Goal: Information Seeking & Learning: Learn about a topic

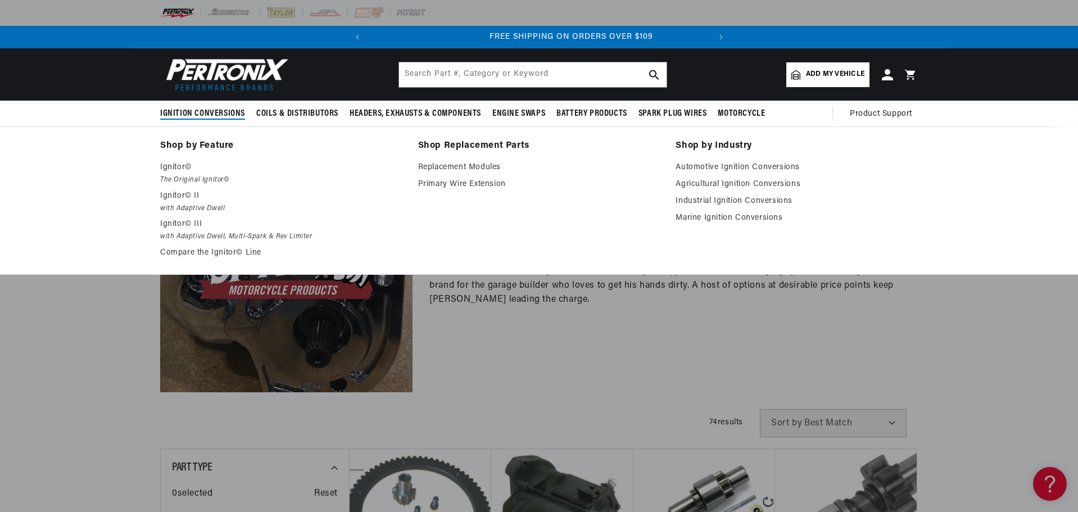
scroll to position [0, 340]
click at [182, 144] on link "Shop by Feature" at bounding box center [281, 146] width 242 height 16
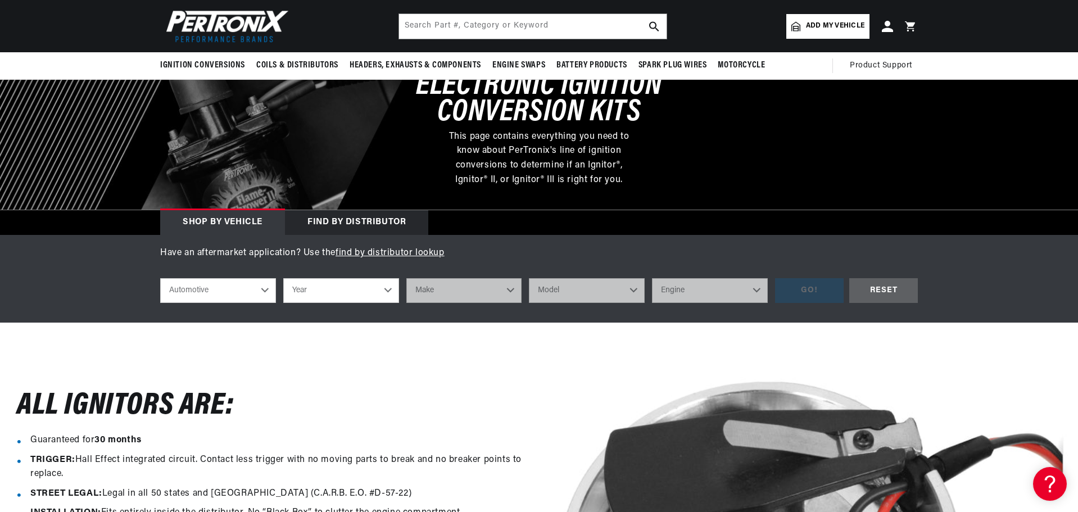
scroll to position [75, 0]
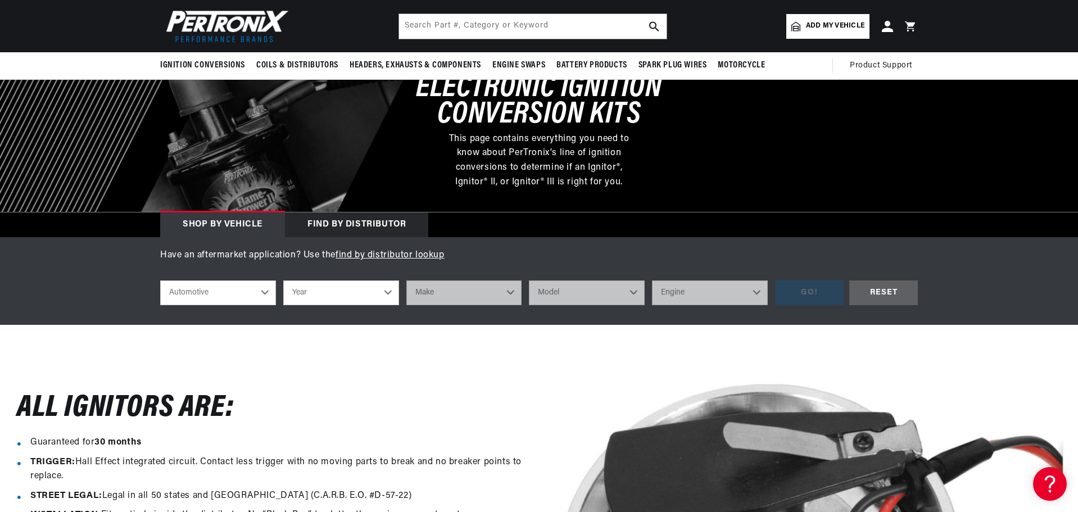
click at [313, 231] on div "Find by Distributor" at bounding box center [356, 224] width 143 height 25
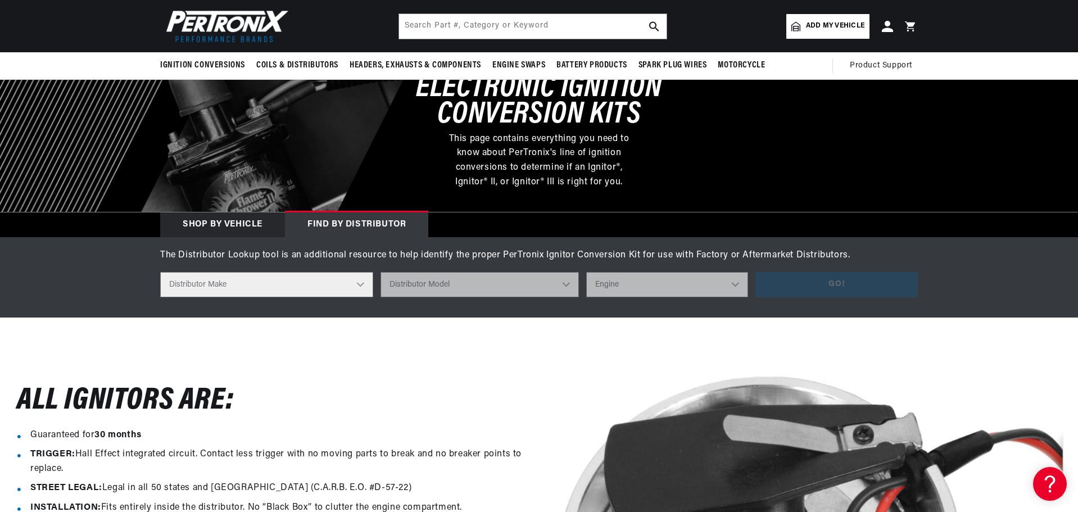
scroll to position [0, 4]
click at [291, 272] on select "Distributor Make Accel Aldon Autolite Bosch Century Chrysler Clark Colt Contine…" at bounding box center [266, 284] width 213 height 25
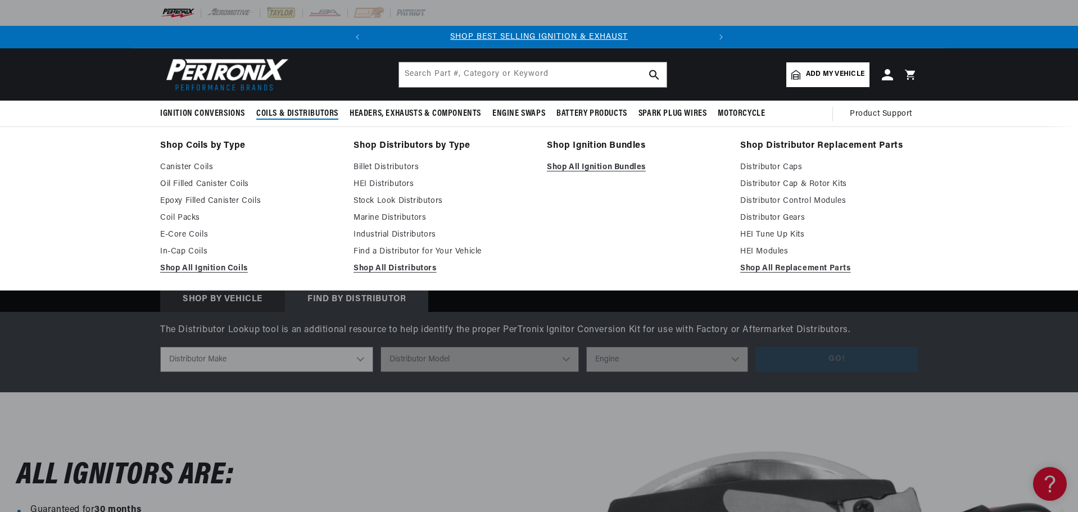
click at [299, 112] on span "Coils & Distributors" at bounding box center [297, 114] width 82 height 12
click at [808, 149] on link "Shop Distributor Replacement Parts" at bounding box center [829, 146] width 178 height 16
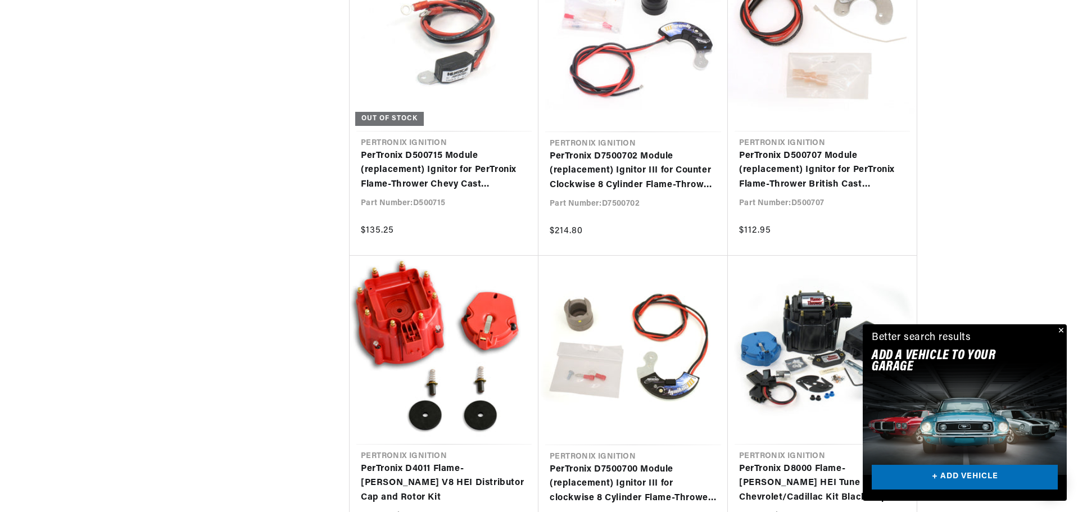
scroll to position [0, 340]
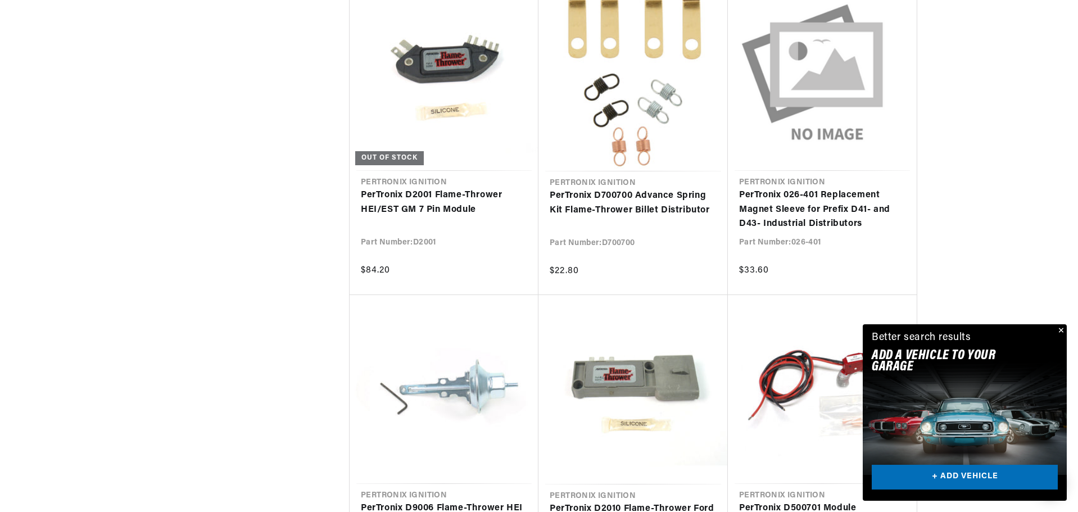
scroll to position [2697, 0]
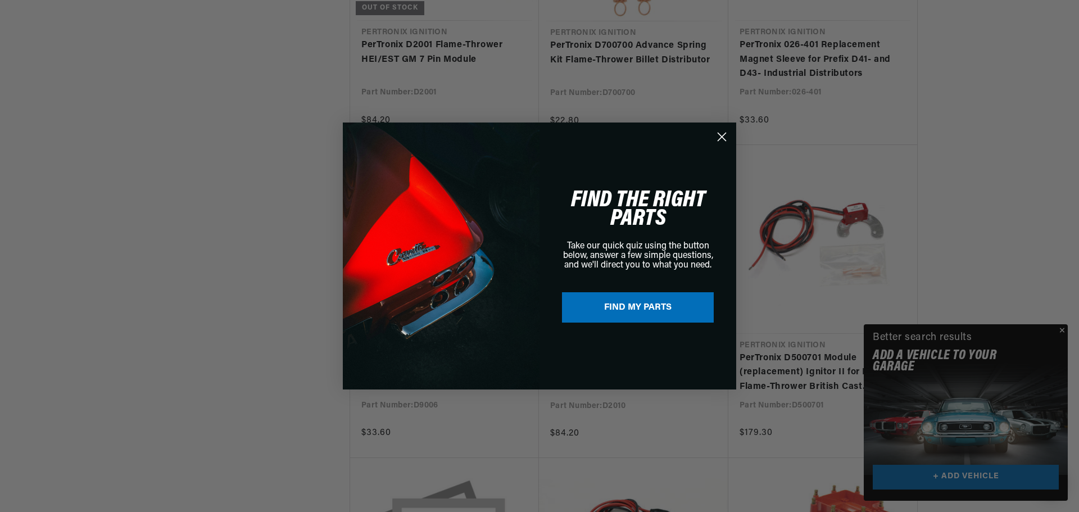
click at [1061, 330] on div "Close dialog FIND THE RIGHT PARTS Take our quick quiz using the button below, a…" at bounding box center [539, 256] width 1079 height 512
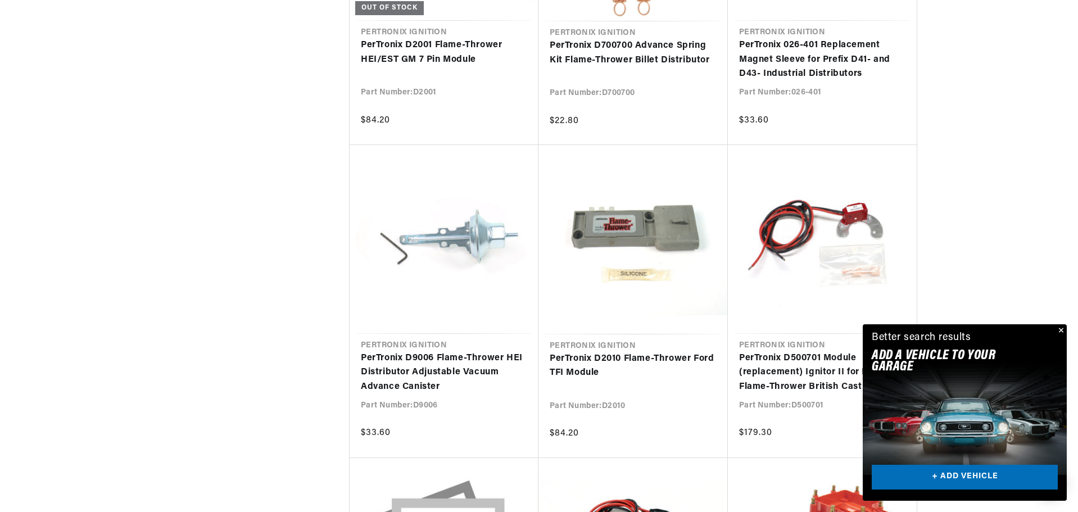
click at [1059, 329] on button "Close" at bounding box center [1059, 330] width 13 height 13
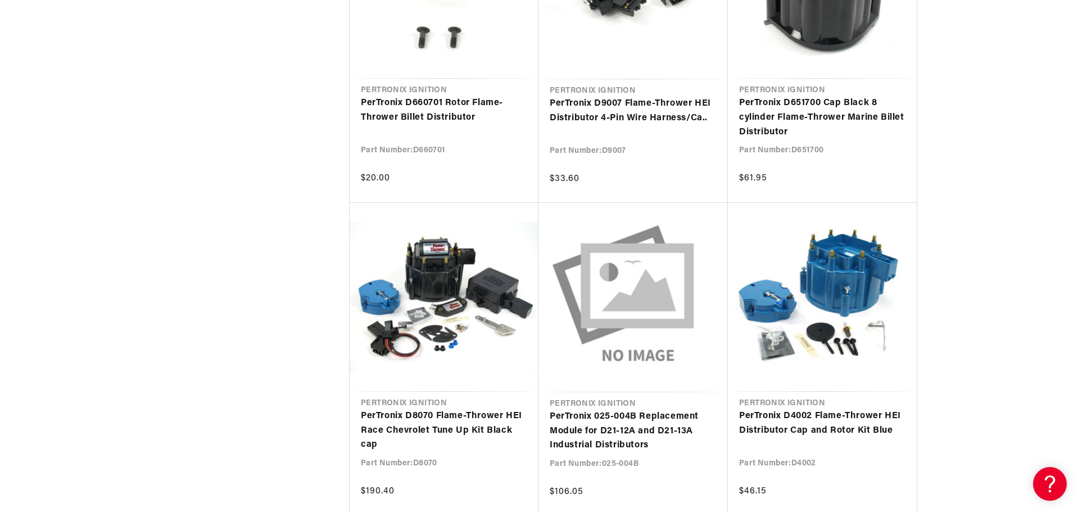
scroll to position [3596, 0]
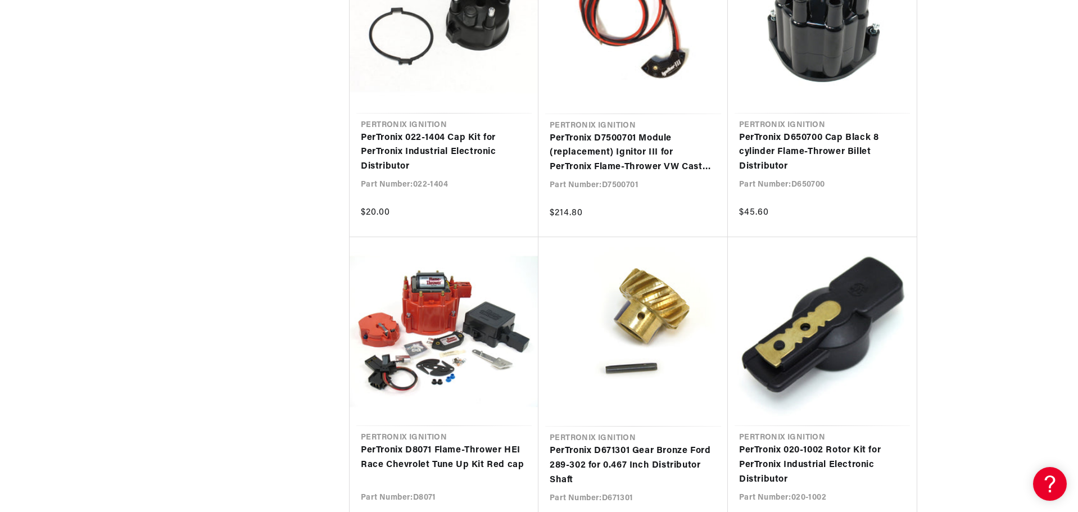
scroll to position [0, 290]
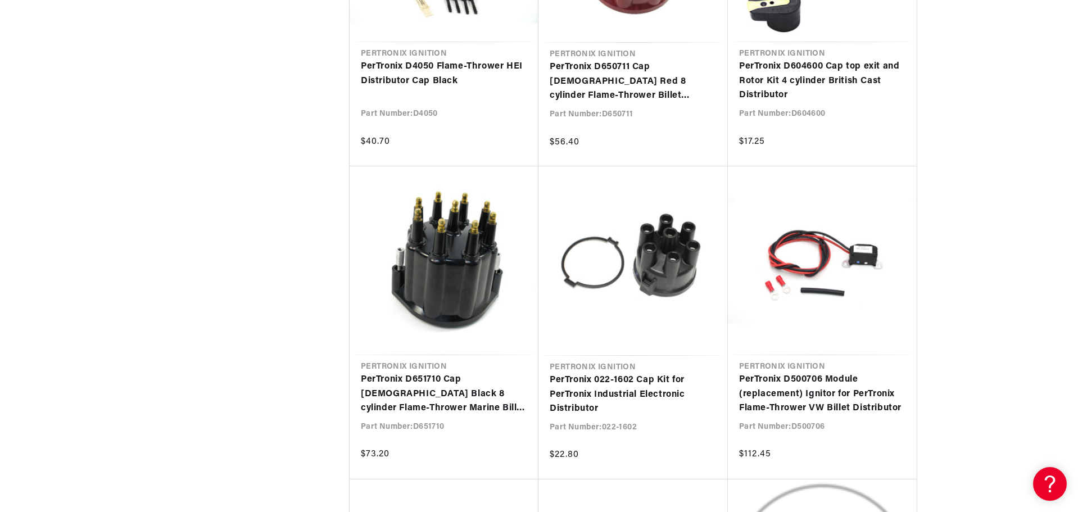
scroll to position [0, 340]
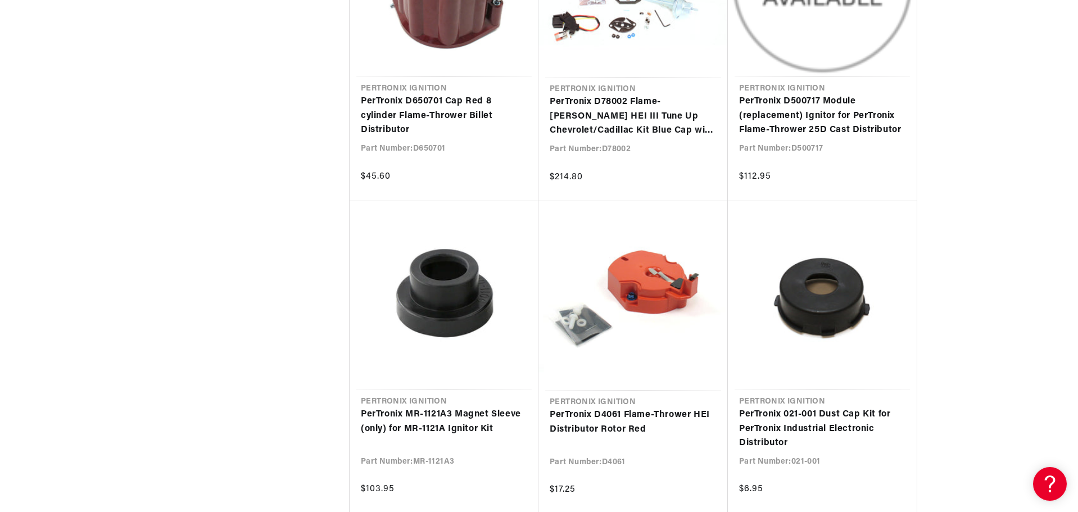
scroll to position [0, 333]
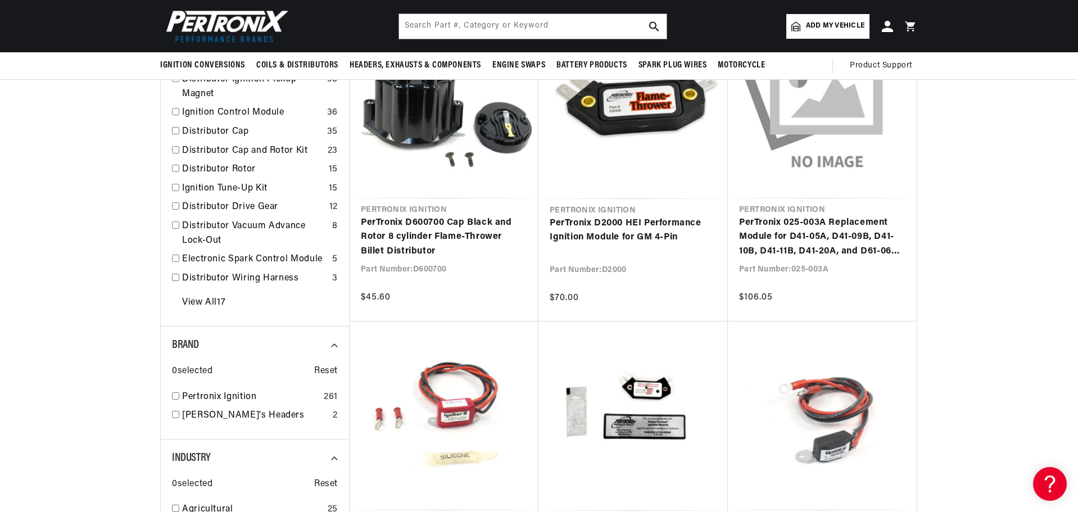
scroll to position [150, 0]
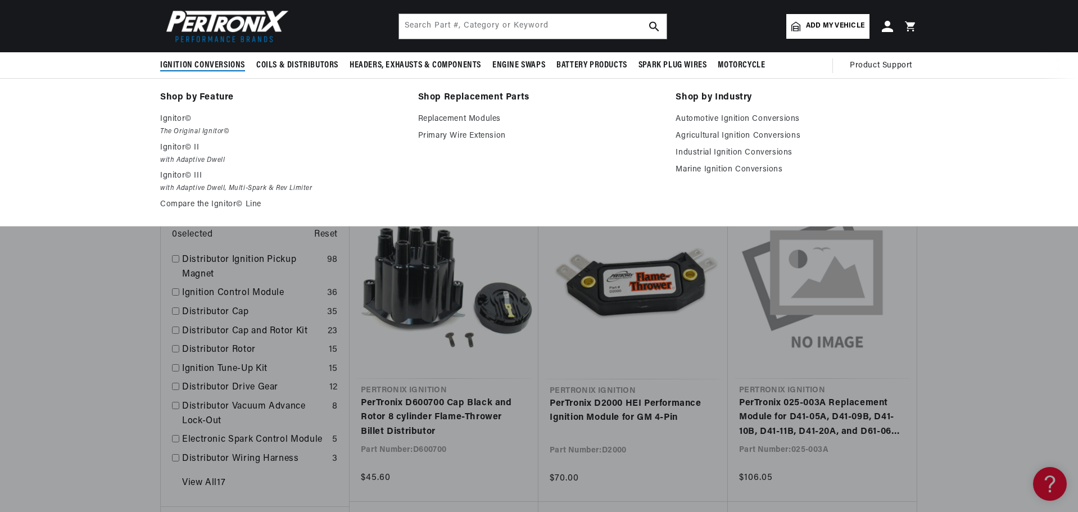
click at [175, 94] on link "Shop by Feature" at bounding box center [281, 98] width 242 height 16
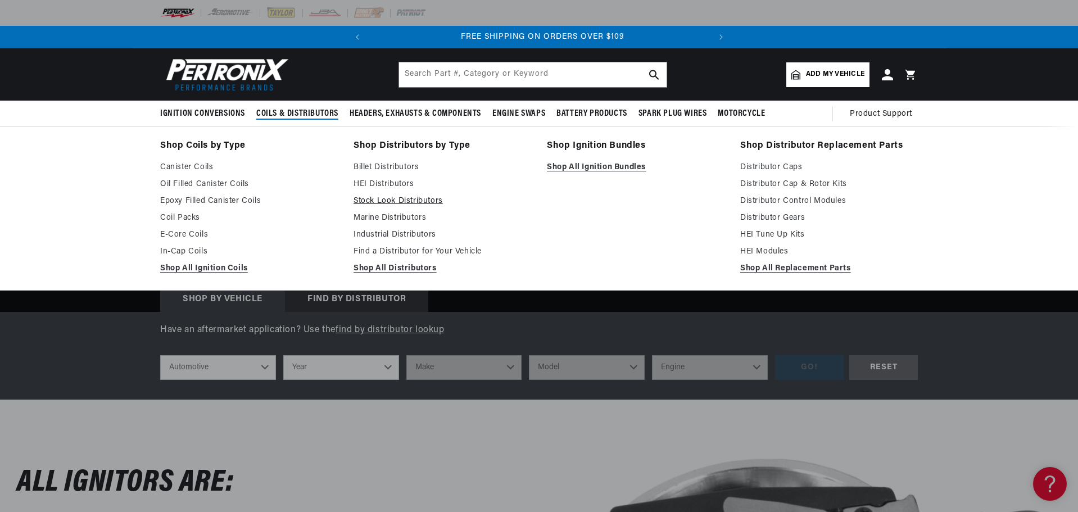
scroll to position [0, 340]
click at [364, 201] on link "Stock Look Distributors" at bounding box center [442, 200] width 178 height 13
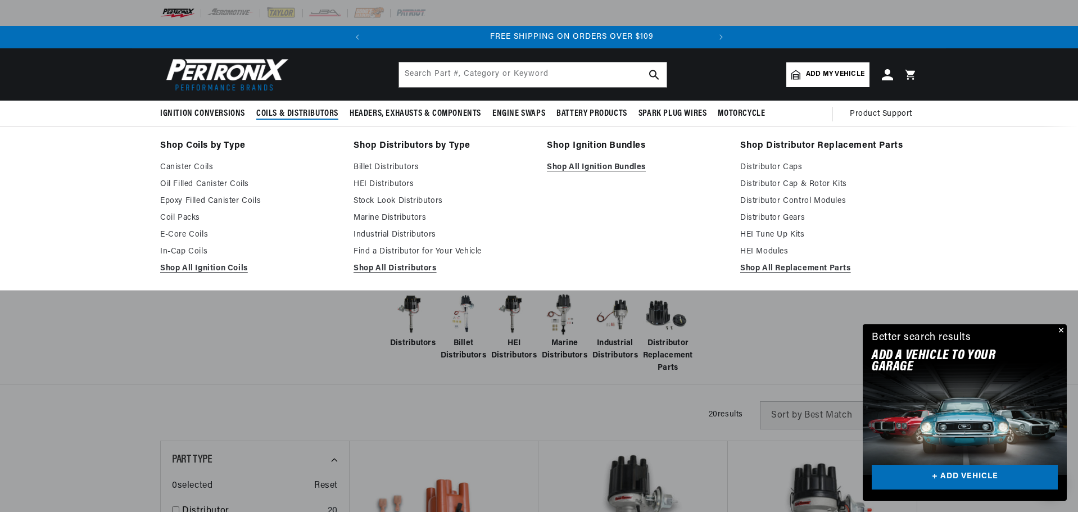
scroll to position [0, 340]
click at [570, 171] on link "Shop All Ignition Bundles" at bounding box center [636, 167] width 178 height 13
click at [573, 167] on link "Shop All Ignition Bundles" at bounding box center [636, 167] width 178 height 13
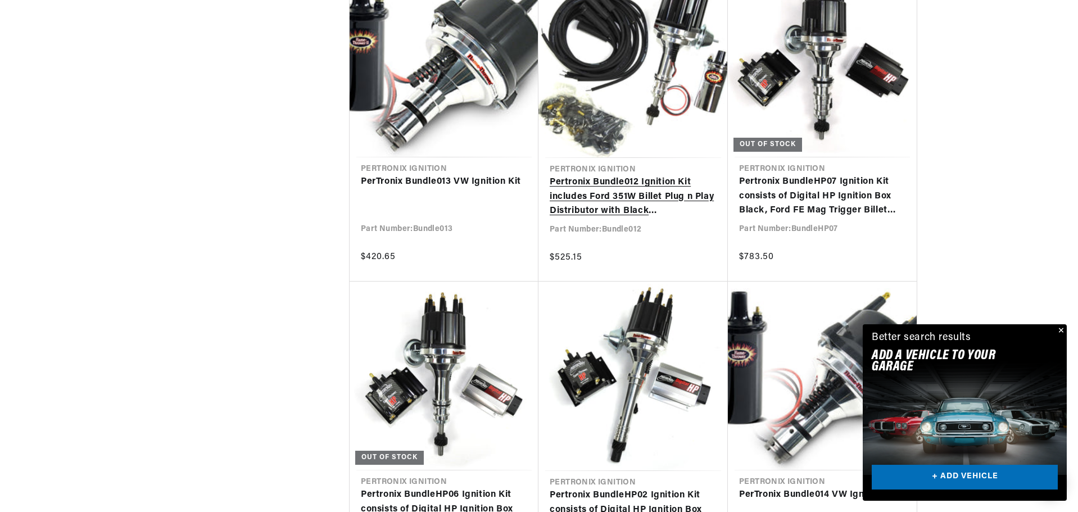
scroll to position [1049, 0]
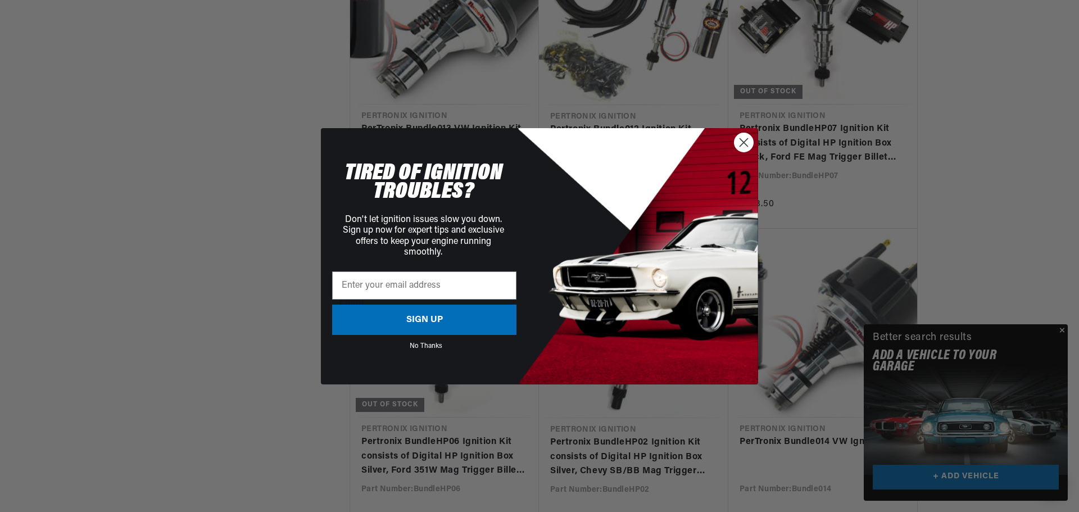
click at [737, 140] on circle "Close dialog" at bounding box center [743, 142] width 19 height 19
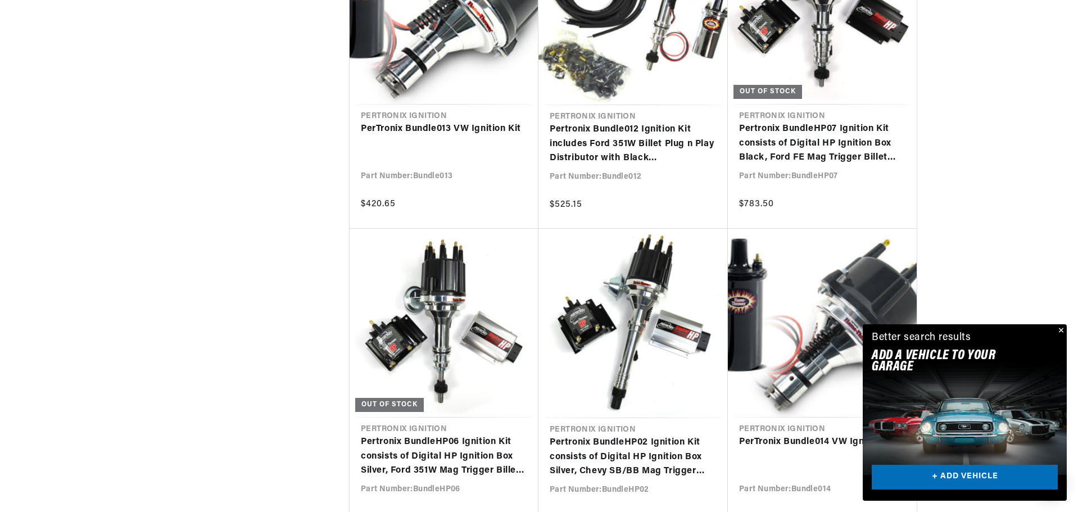
click at [1060, 328] on button "Close" at bounding box center [1059, 330] width 13 height 13
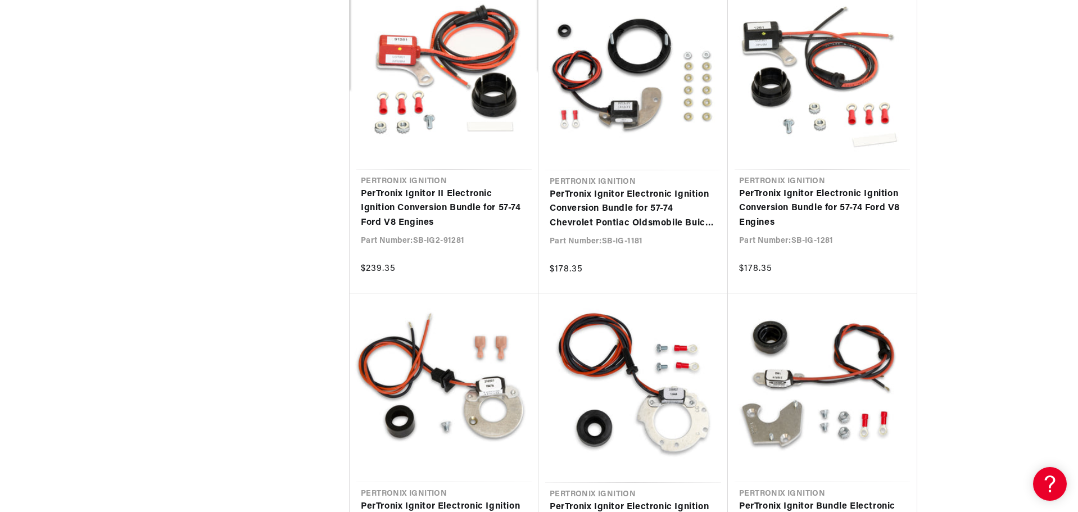
scroll to position [2023, 0]
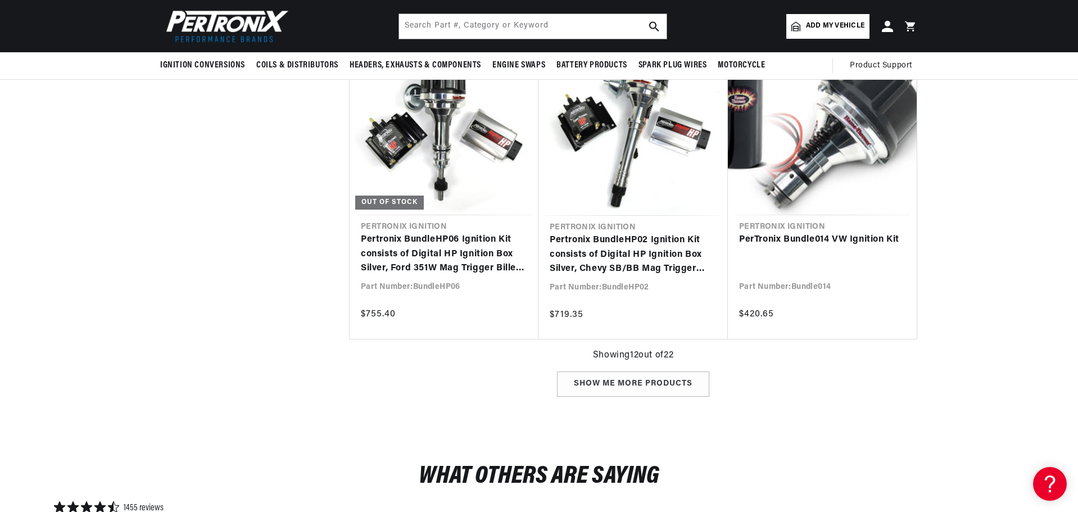
scroll to position [1222, 0]
